Goal: Task Accomplishment & Management: Use online tool/utility

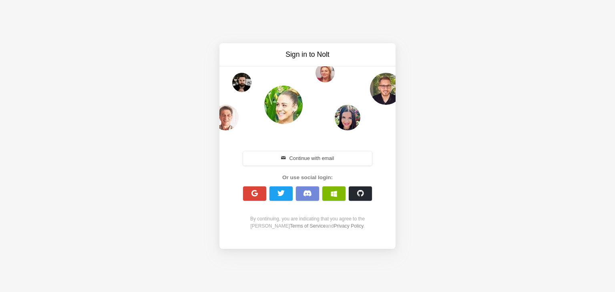
drag, startPoint x: 301, startPoint y: 160, endPoint x: 359, endPoint y: 157, distance: 58.5
click at [301, 159] on button "Continue with email" at bounding box center [307, 158] width 129 height 14
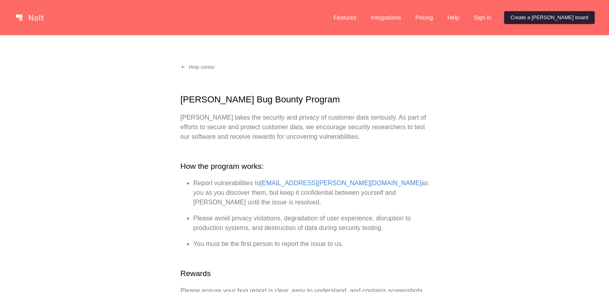
click at [545, 14] on link "Create a [PERSON_NAME] board" at bounding box center [549, 17] width 90 height 13
click at [497, 17] on link "Sign in" at bounding box center [482, 17] width 30 height 13
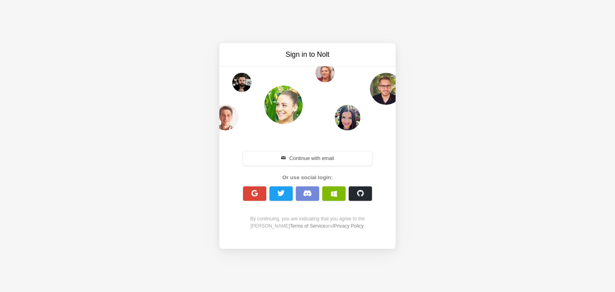
click at [601, 45] on div "Sign in to [PERSON_NAME] Continue with email Or use social login: By continuing…" at bounding box center [307, 146] width 615 height 292
